Goal: Task Accomplishment & Management: Manage account settings

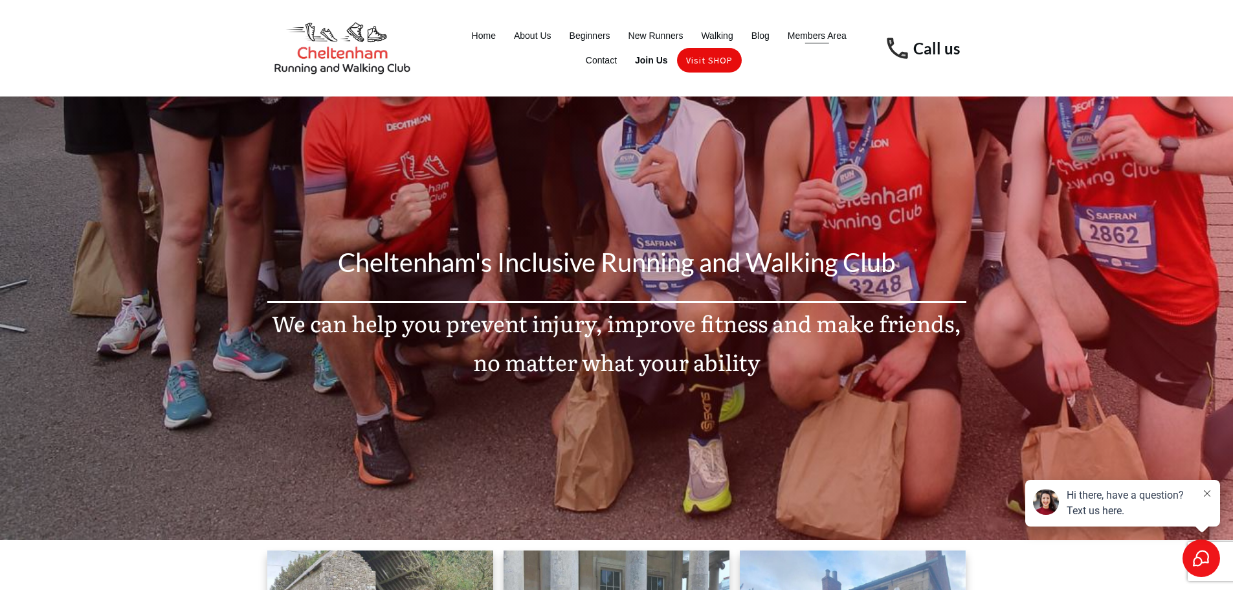
click at [833, 39] on span "Members Area" at bounding box center [817, 36] width 59 height 18
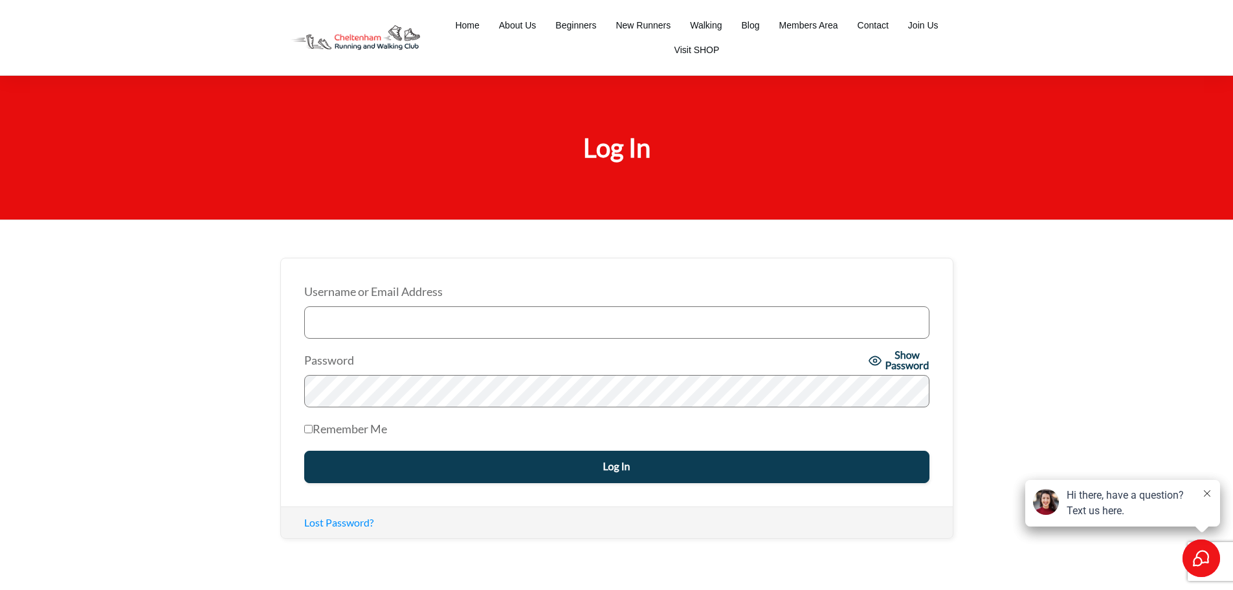
drag, startPoint x: 429, startPoint y: 329, endPoint x: 425, endPoint y: 320, distance: 9.9
click at [428, 329] on input "Username or Email Address" at bounding box center [616, 322] width 625 height 32
type input "timothy@chewedleashphotography.com"
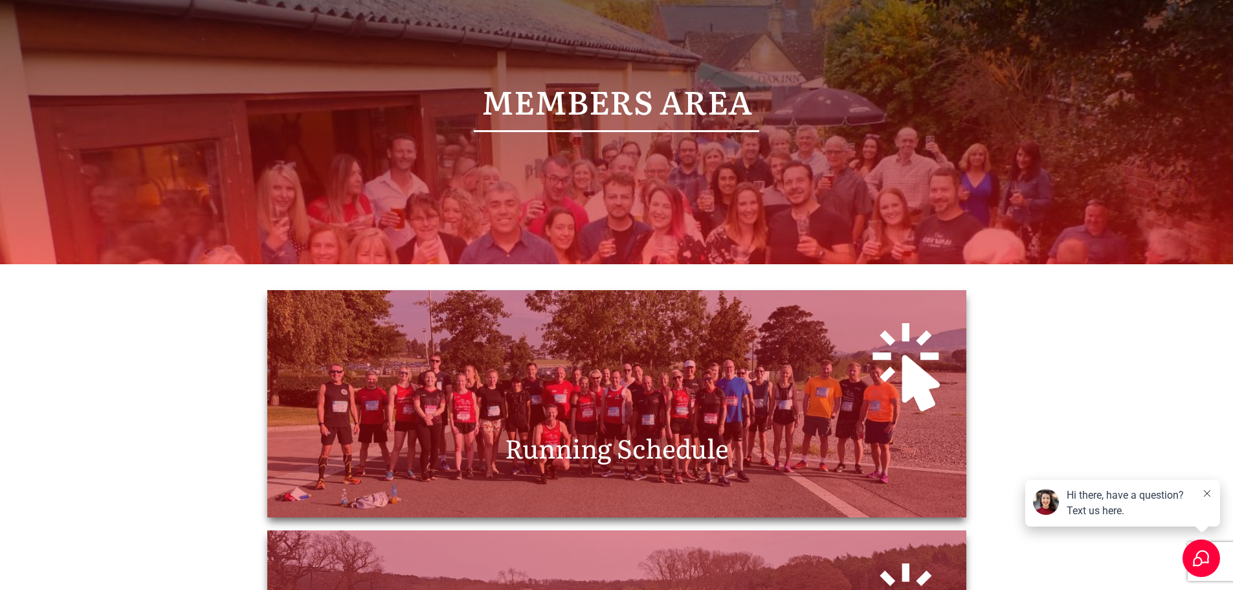
scroll to position [388, 0]
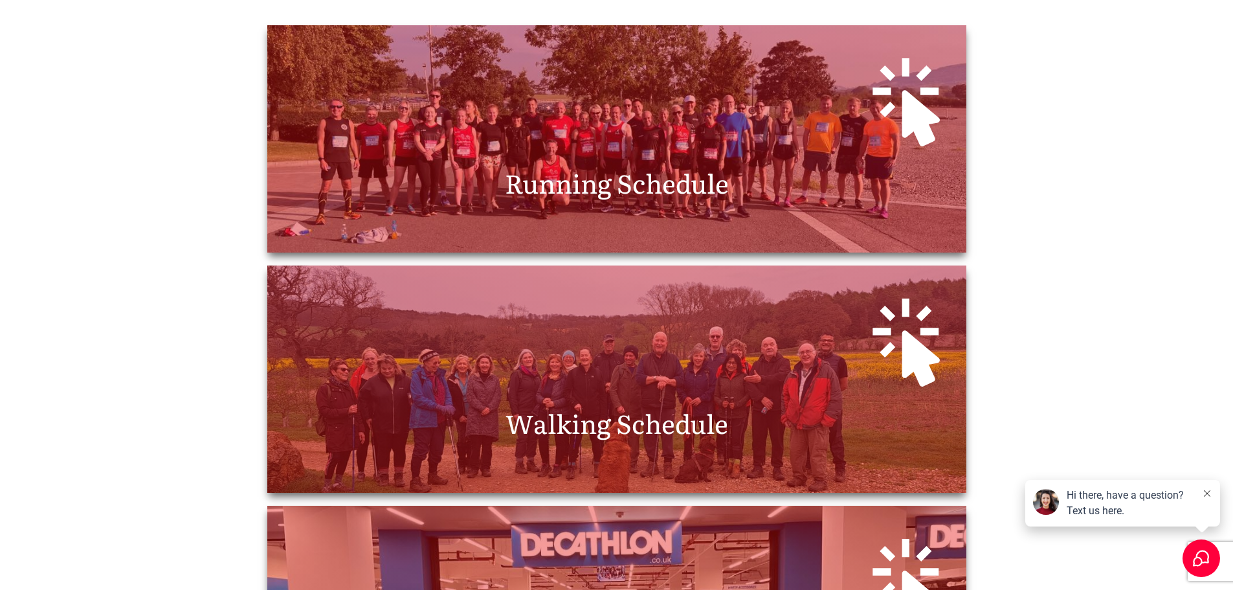
click at [643, 116] on div at bounding box center [616, 98] width 673 height 121
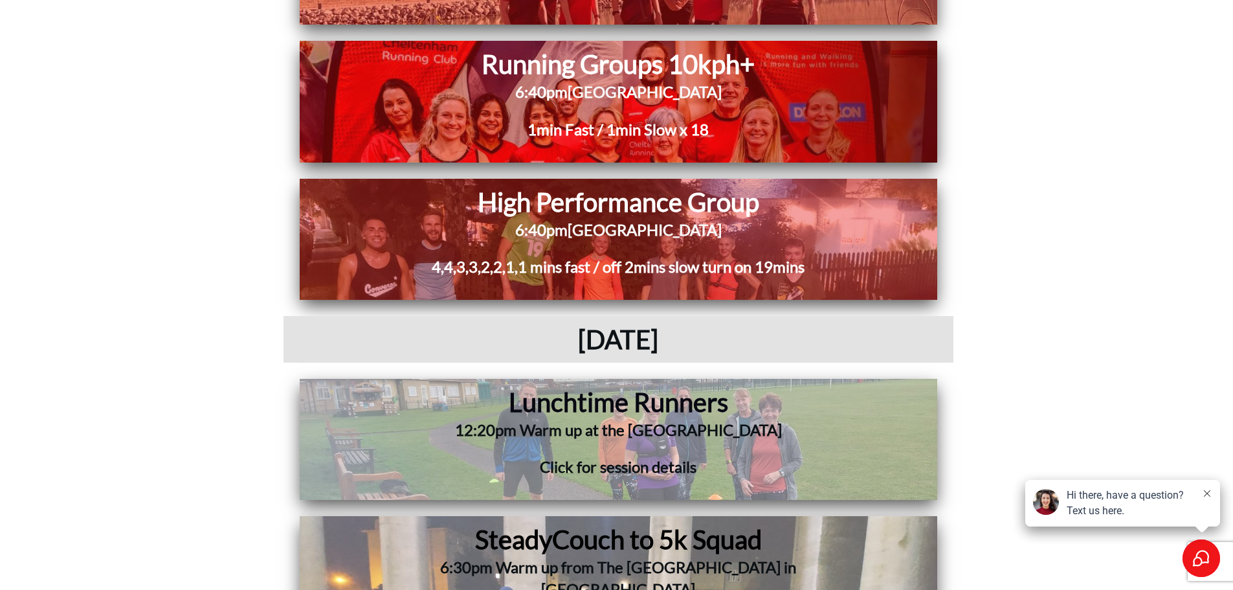
scroll to position [7039, 0]
